Goal: Task Accomplishment & Management: Use online tool/utility

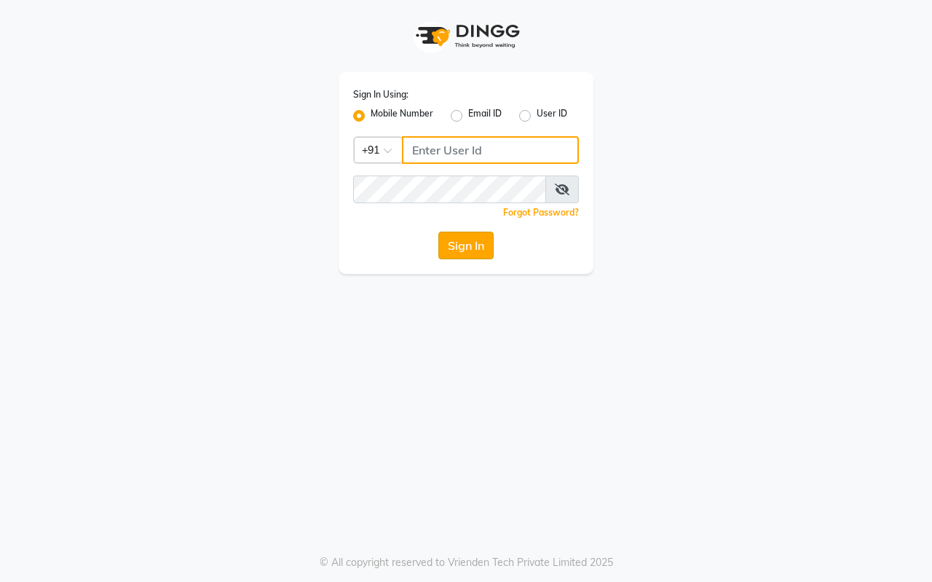
type input "7420902029"
click at [477, 248] on button "Sign In" at bounding box center [465, 245] width 55 height 28
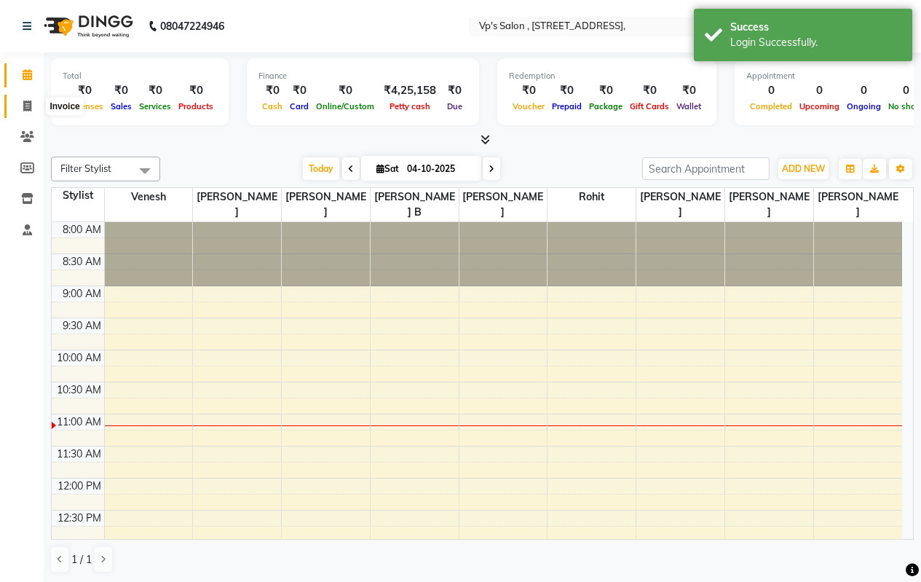
click at [23, 108] on icon at bounding box center [27, 105] width 8 height 11
select select "4917"
select select "service"
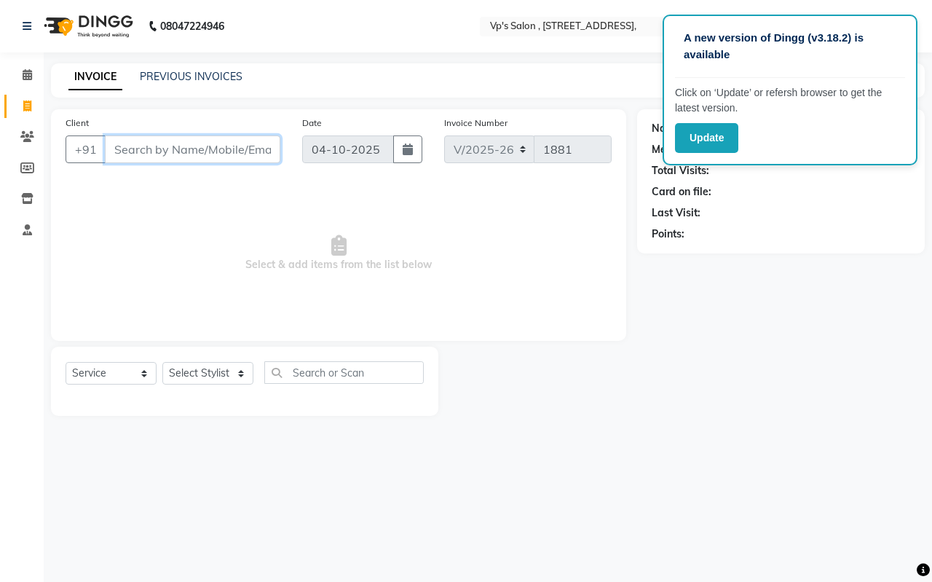
click at [173, 148] on input "Client" at bounding box center [192, 149] width 175 height 28
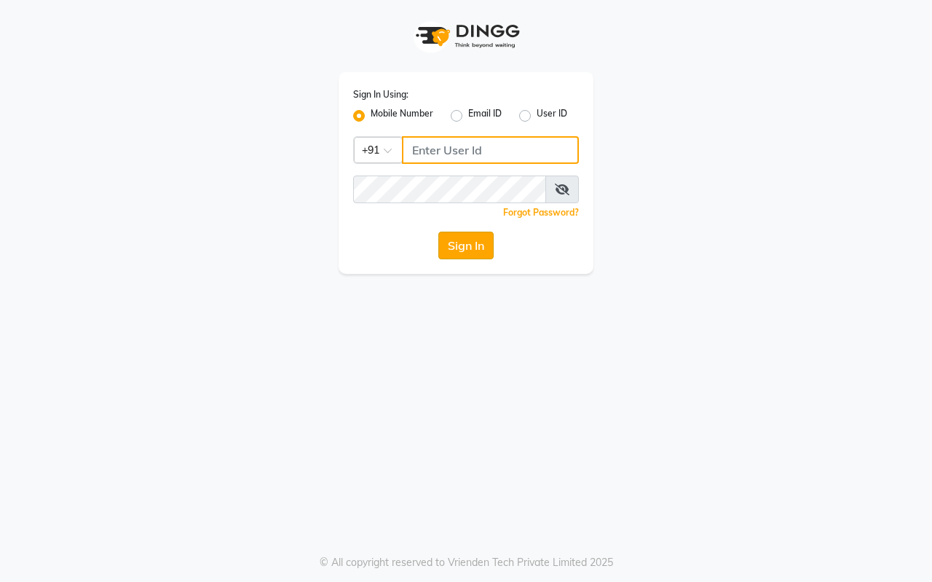
type input "7420902029"
click at [491, 237] on button "Sign In" at bounding box center [465, 245] width 55 height 28
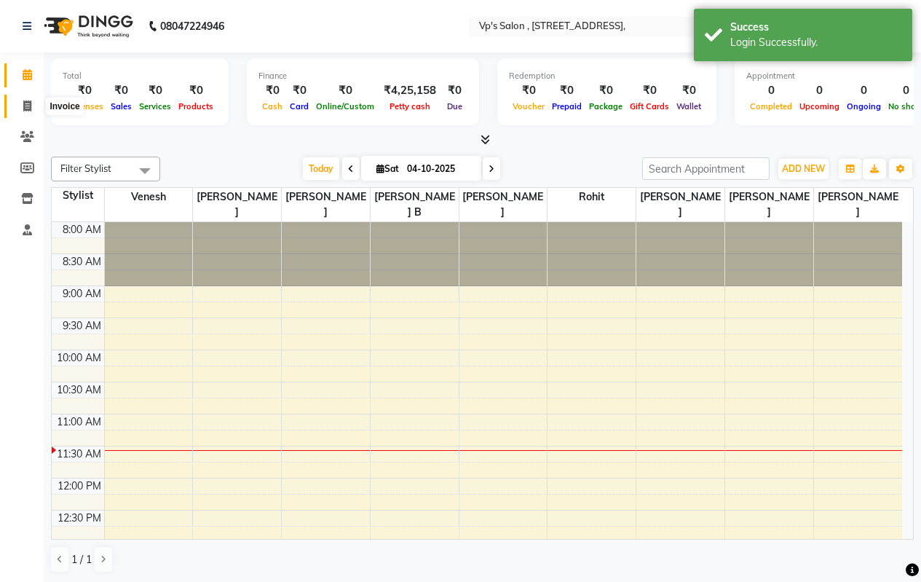
click at [26, 103] on icon at bounding box center [27, 105] width 8 height 11
select select "service"
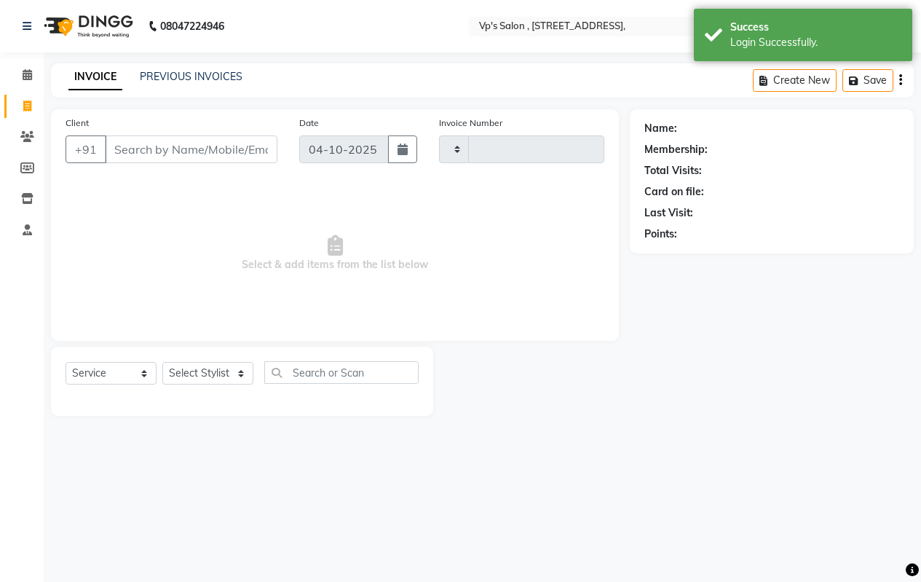
type input "1881"
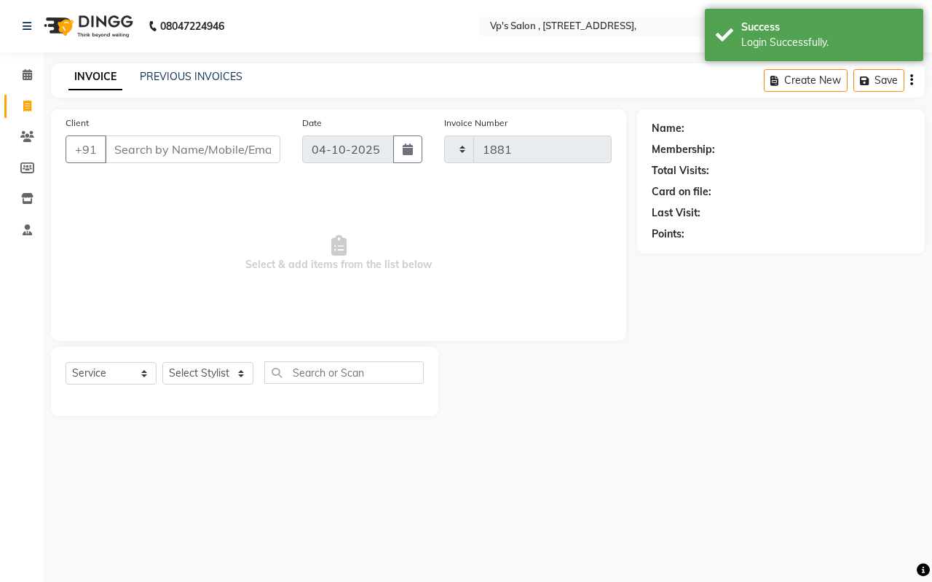
select select "4917"
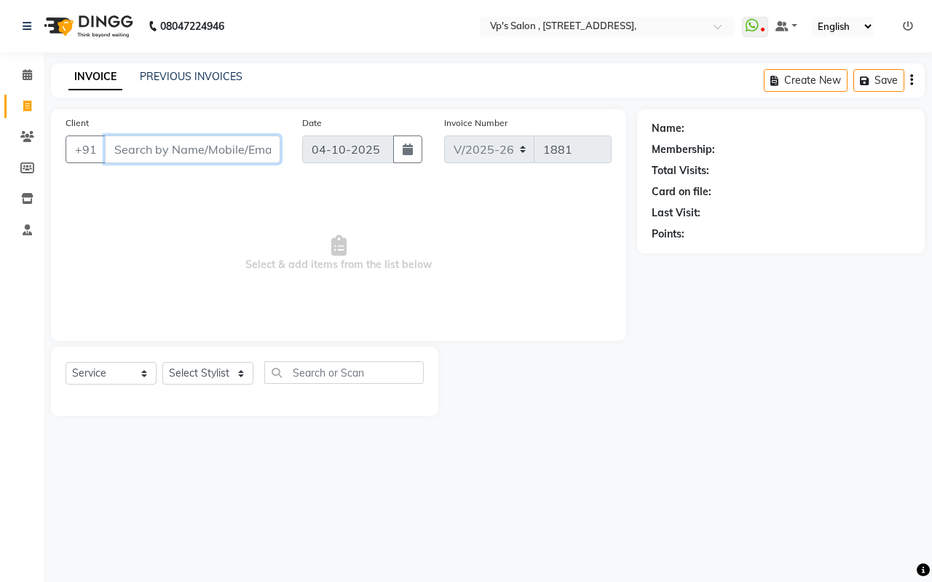
click at [150, 149] on input "Client" at bounding box center [192, 149] width 175 height 28
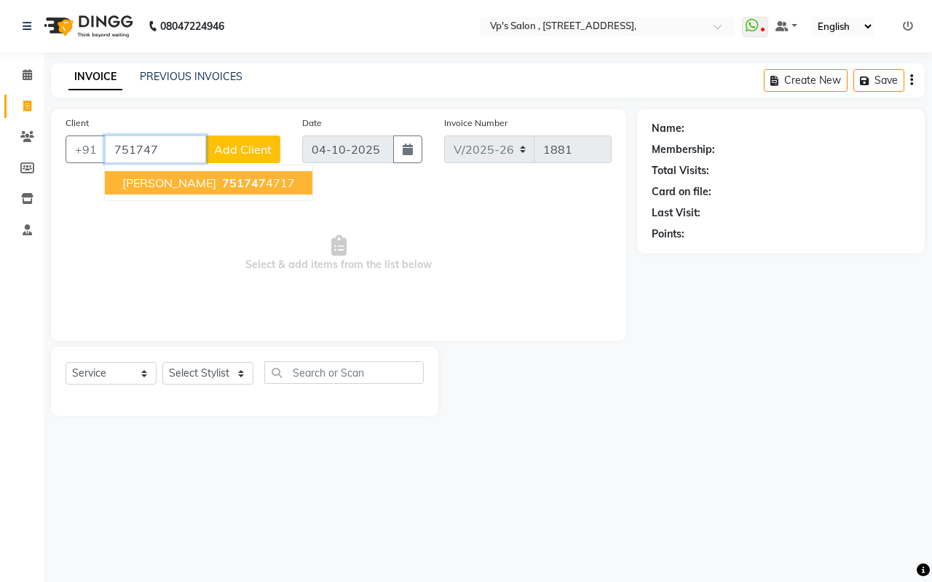
click at [155, 188] on span "girish dada" at bounding box center [169, 182] width 94 height 15
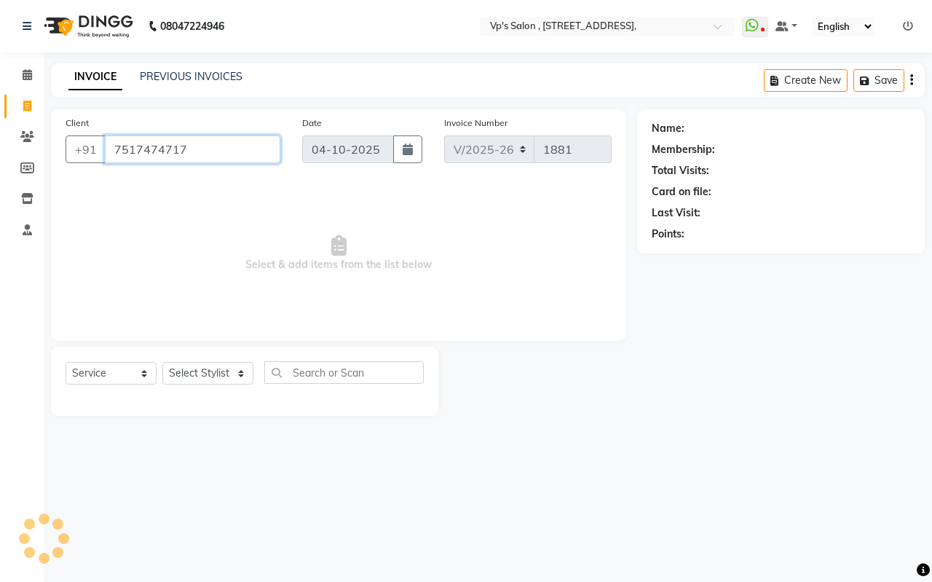
type input "7517474717"
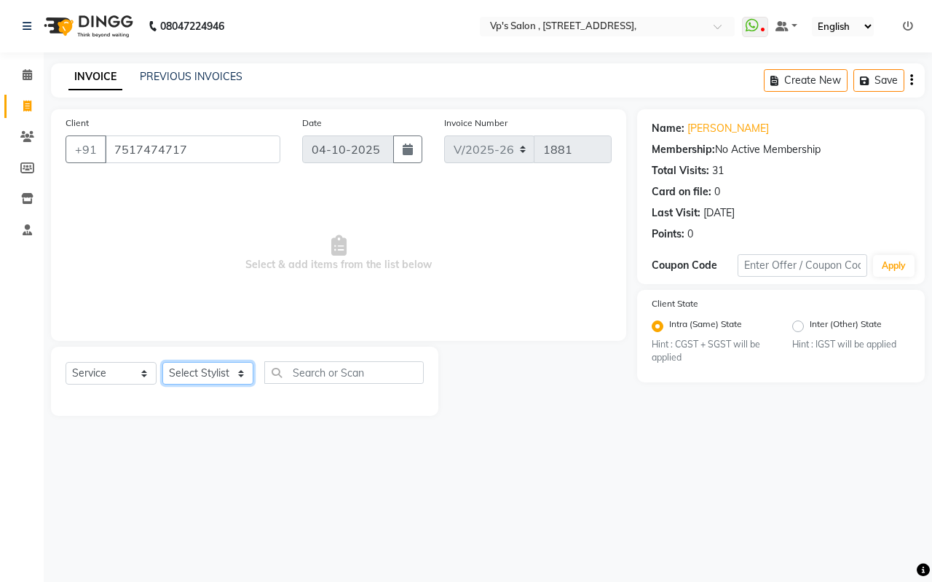
click at [197, 371] on select "Select Stylist amol Arati kamlesh b Krushna pramila jadhav priyanka bawaskar ro…" at bounding box center [207, 373] width 91 height 23
select select "30153"
click at [162, 362] on select "Select Stylist amol Arati kamlesh b Krushna pramila jadhav priyanka bawaskar ro…" at bounding box center [207, 373] width 91 height 23
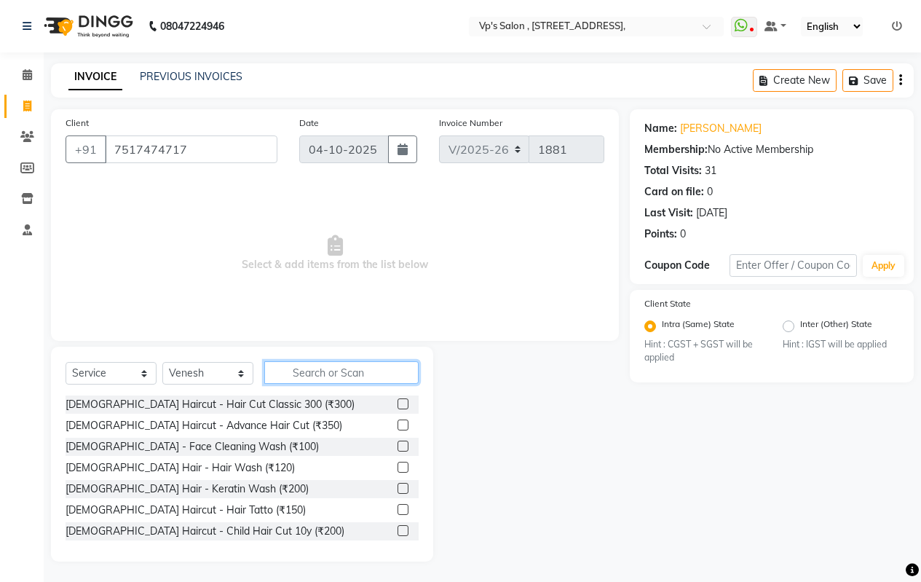
click at [282, 379] on input "text" at bounding box center [341, 372] width 154 height 23
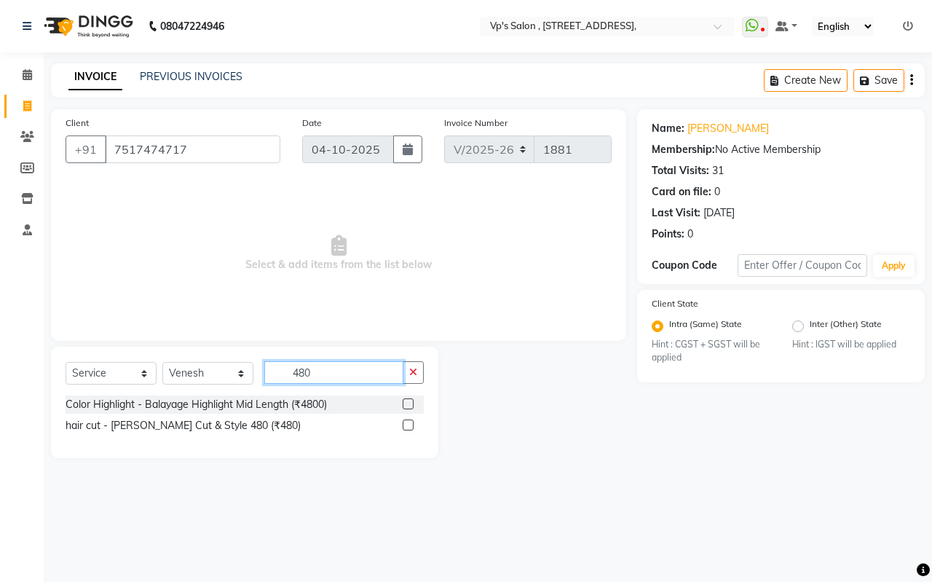
type input "480"
click at [408, 427] on label at bounding box center [408, 424] width 11 height 11
click at [408, 427] on input "checkbox" at bounding box center [407, 425] width 9 height 9
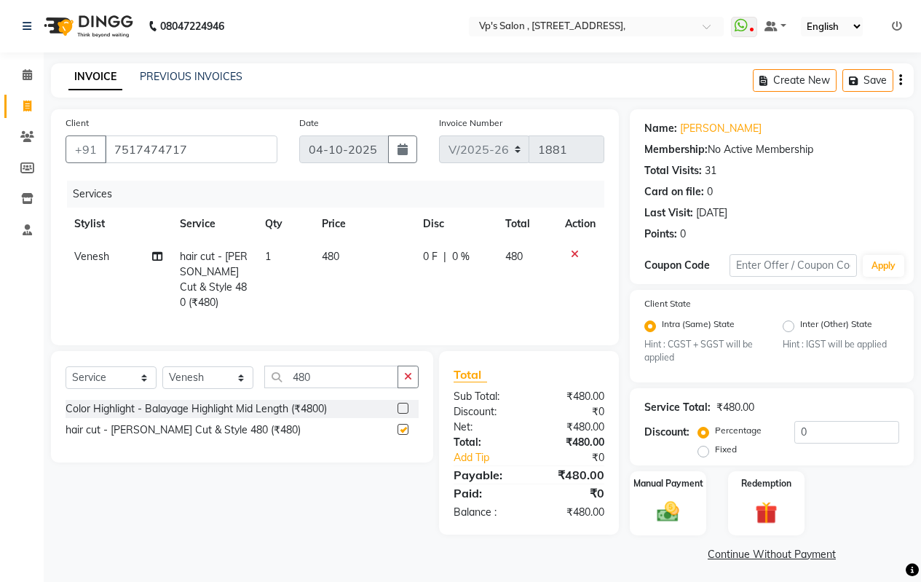
checkbox input "false"
click at [347, 253] on td "480" at bounding box center [363, 279] width 101 height 79
select select "30153"
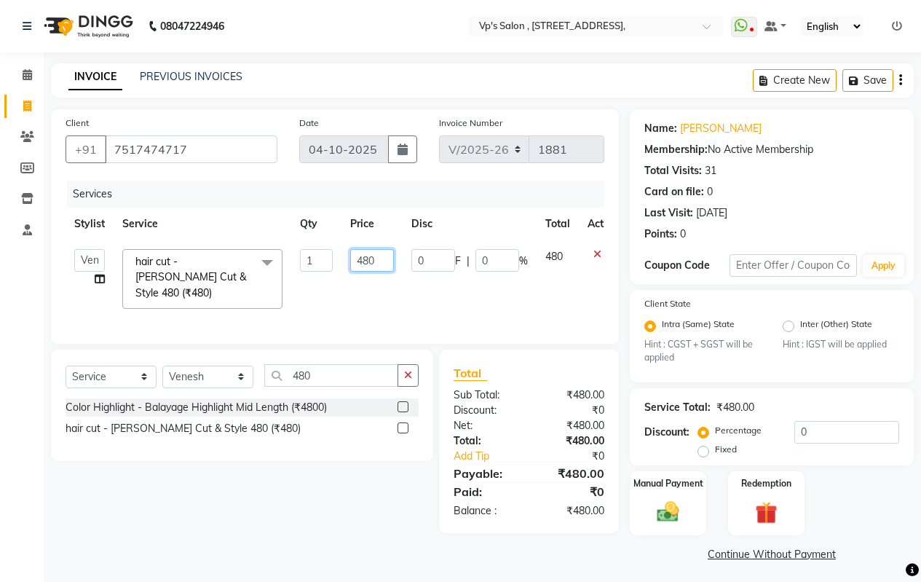
click at [379, 250] on input "480" at bounding box center [372, 260] width 44 height 23
type input "4"
type input "600"
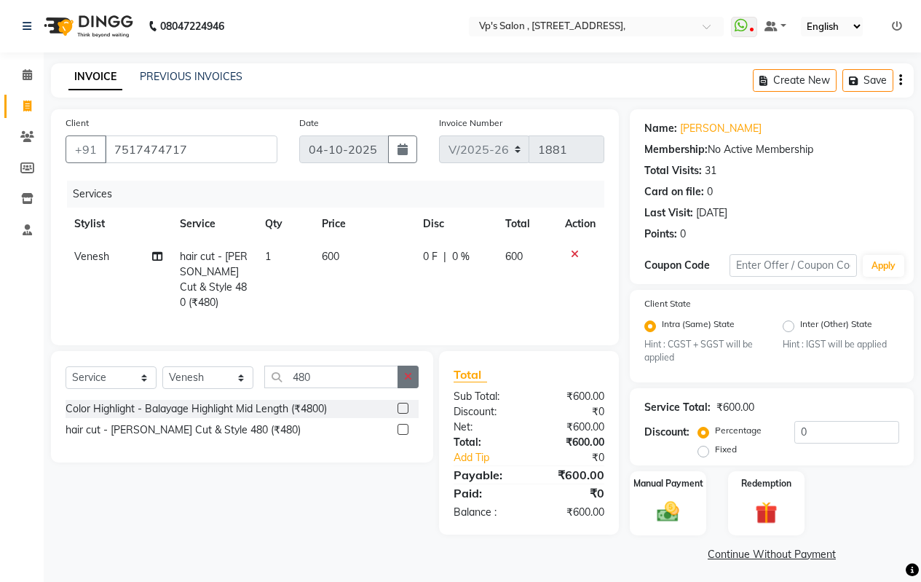
click at [404, 376] on icon "button" at bounding box center [408, 376] width 8 height 10
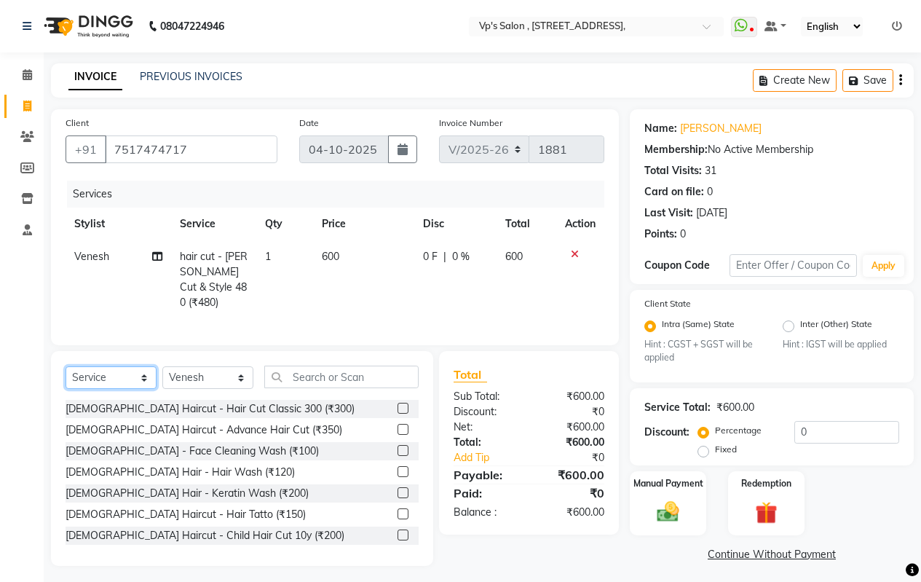
click at [103, 368] on select "Select Service Product Membership Package Voucher Prepaid Gift Card" at bounding box center [111, 377] width 91 height 23
select select "product"
click at [66, 366] on select "Select Service Product Membership Package Voucher Prepaid Gift Card" at bounding box center [111, 377] width 91 height 23
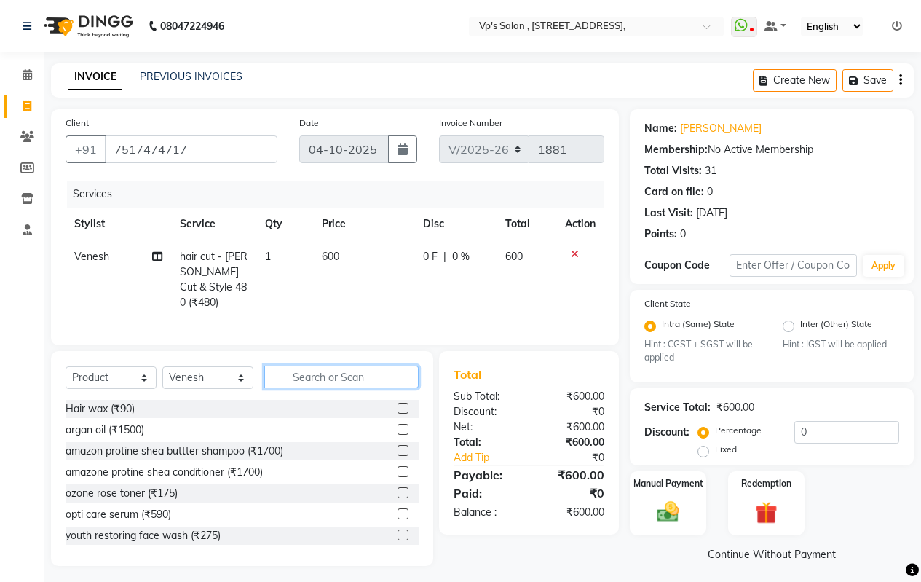
click at [368, 365] on input "text" at bounding box center [341, 376] width 154 height 23
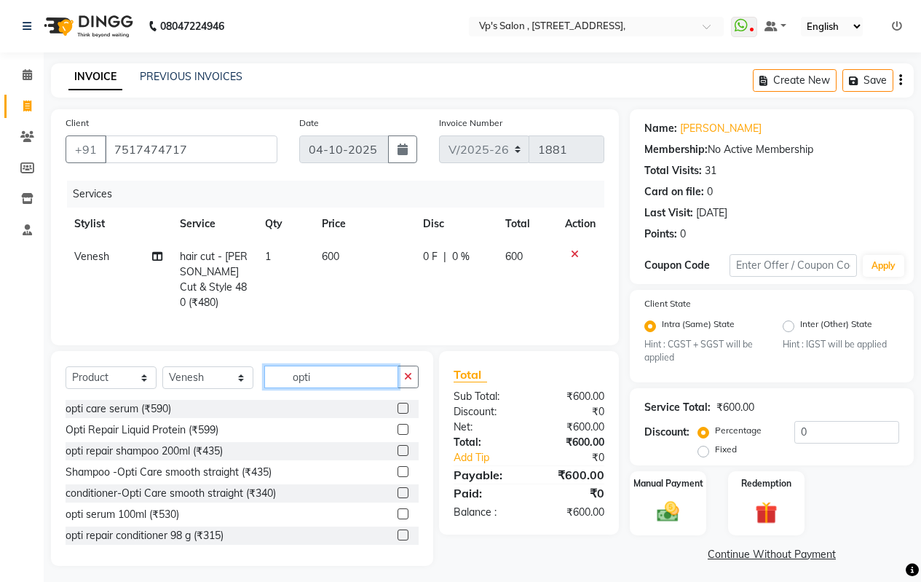
type input "opti"
click at [397, 529] on label at bounding box center [402, 534] width 11 height 11
click at [397, 531] on input "checkbox" at bounding box center [401, 535] width 9 height 9
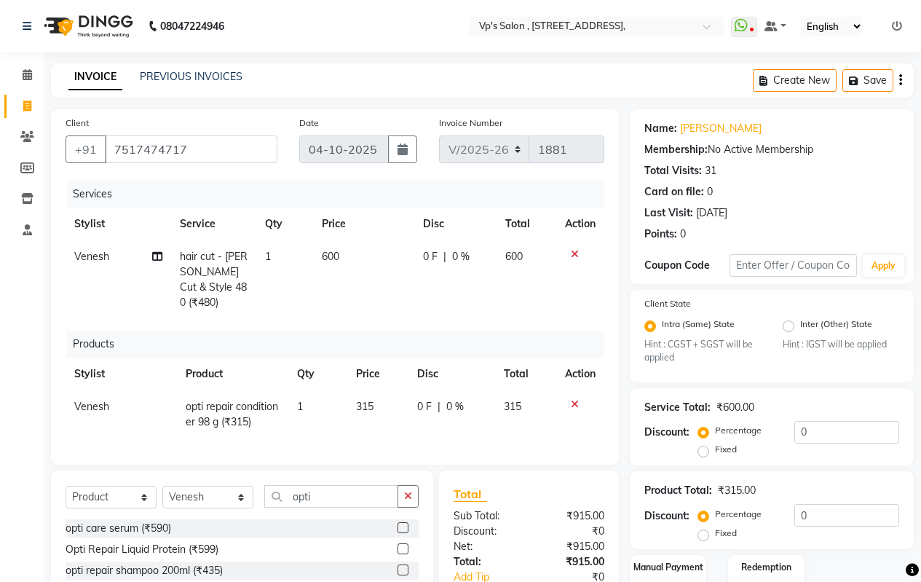
checkbox input "false"
click at [412, 492] on button "button" at bounding box center [407, 496] width 21 height 23
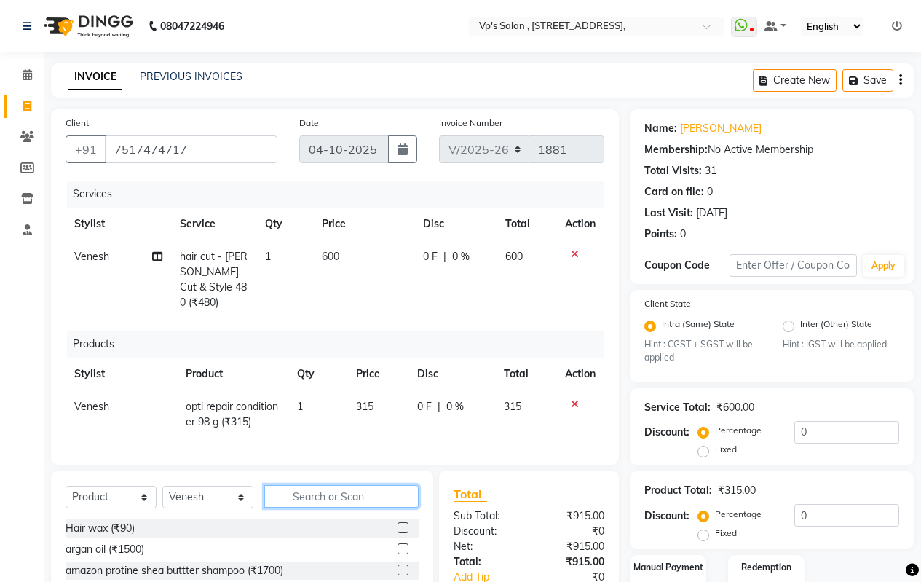
click at [388, 488] on input "text" at bounding box center [341, 496] width 154 height 23
click at [341, 485] on input "text" at bounding box center [341, 496] width 154 height 23
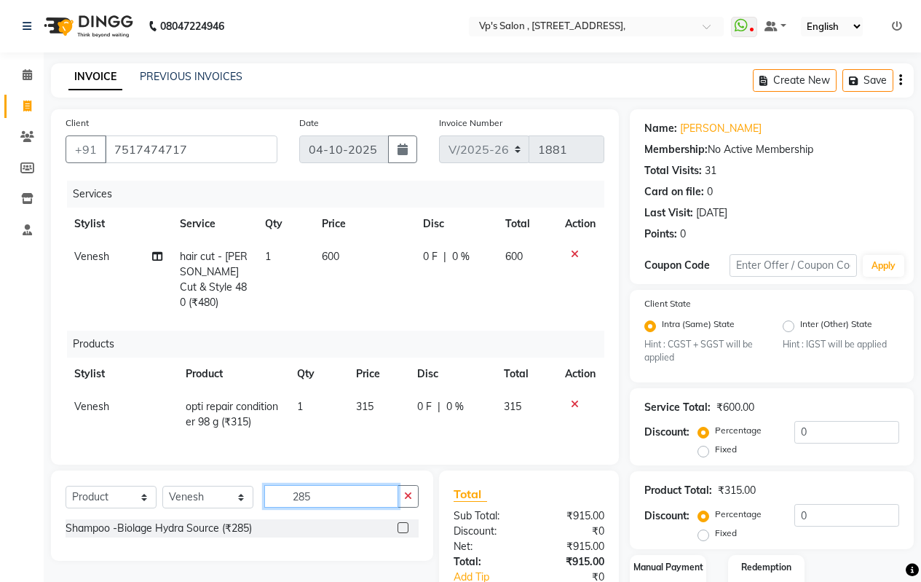
type input "285"
click at [404, 522] on label at bounding box center [402, 527] width 11 height 11
click at [404, 523] on input "checkbox" at bounding box center [401, 527] width 9 height 9
checkbox input "false"
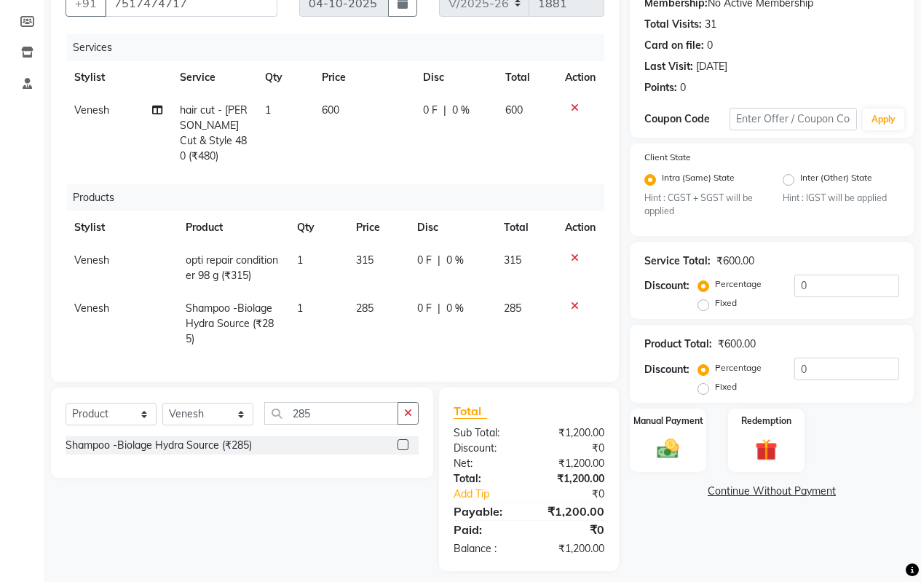
scroll to position [153, 0]
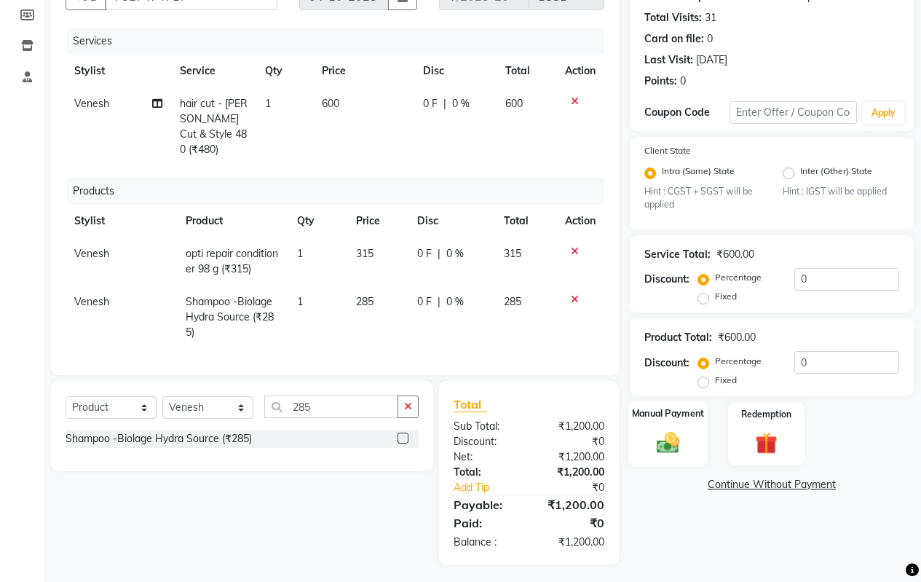
click at [669, 443] on img at bounding box center [667, 443] width 37 height 26
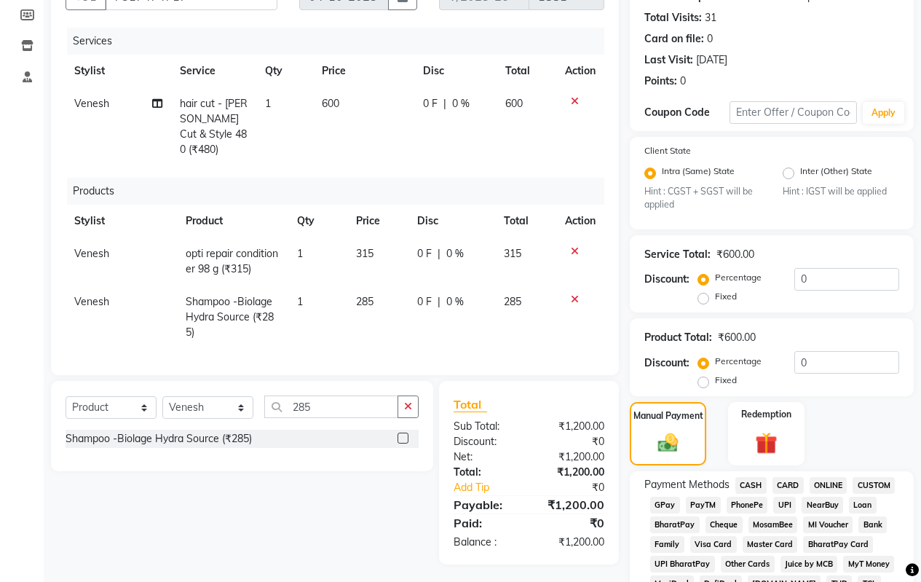
click at [836, 485] on span "ONLINE" at bounding box center [829, 485] width 38 height 17
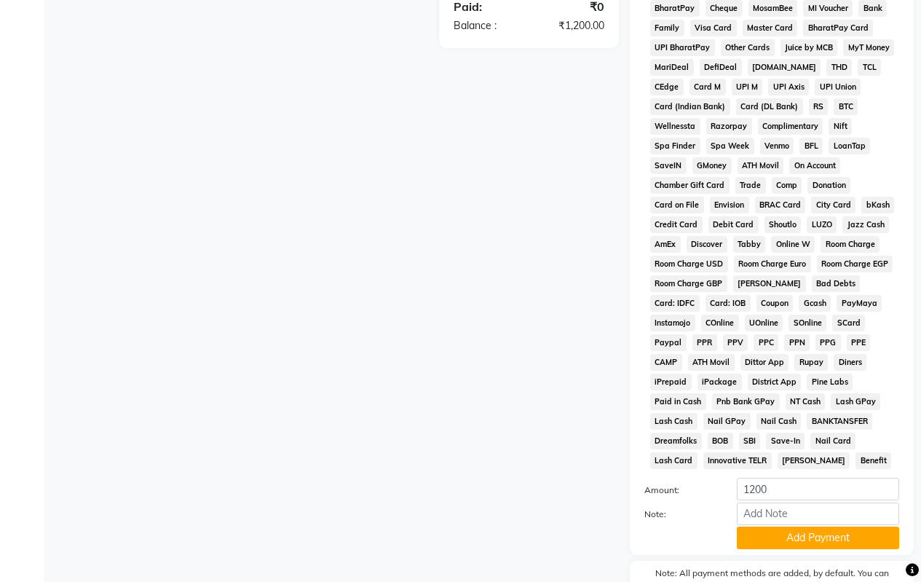
scroll to position [749, 0]
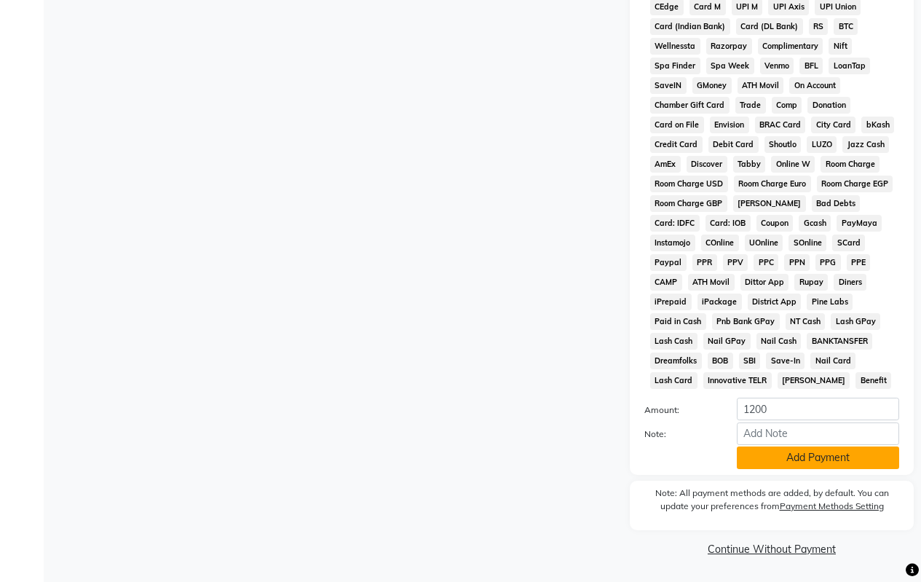
click at [800, 456] on button "Add Payment" at bounding box center [818, 457] width 162 height 23
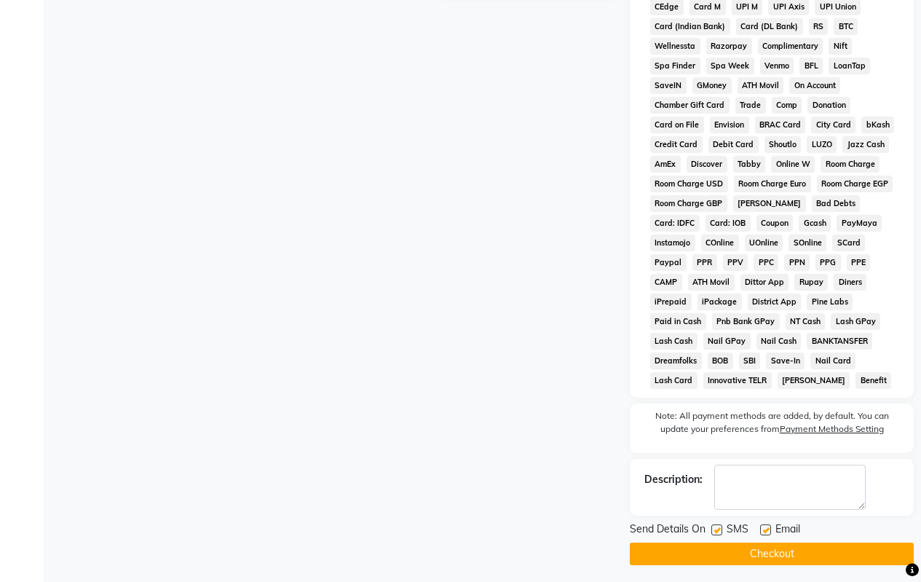
click at [708, 547] on button "Checkout" at bounding box center [772, 553] width 284 height 23
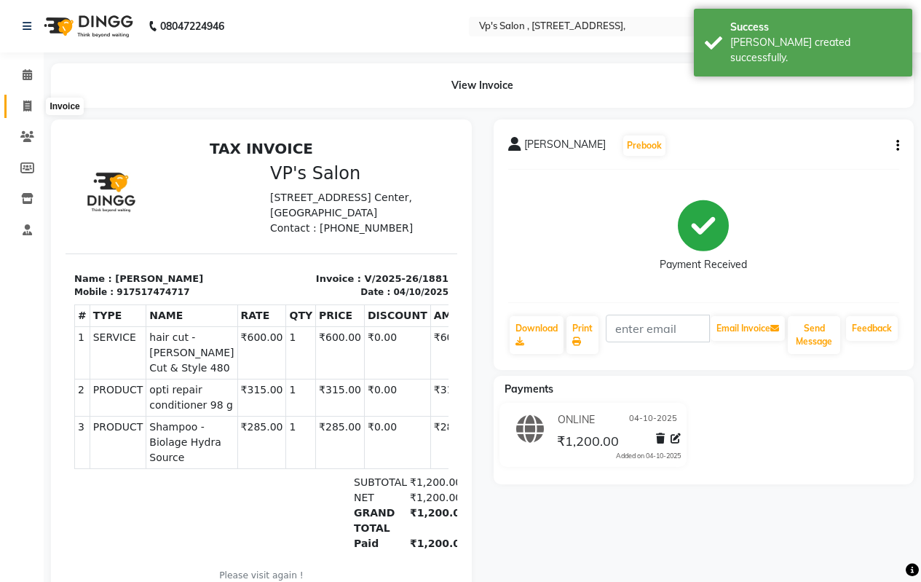
click at [31, 103] on icon at bounding box center [27, 105] width 8 height 11
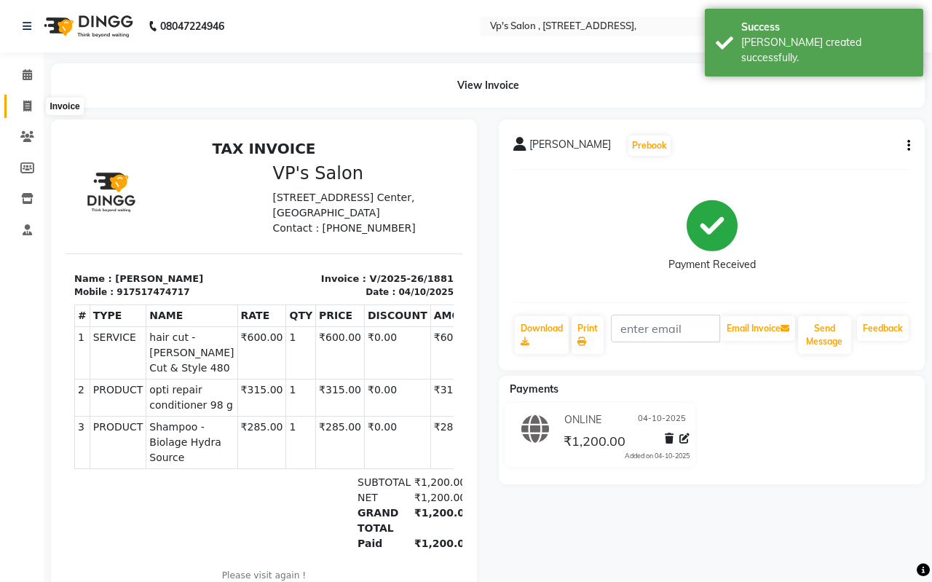
select select "4917"
select select "service"
